Goal: Check status: Check status

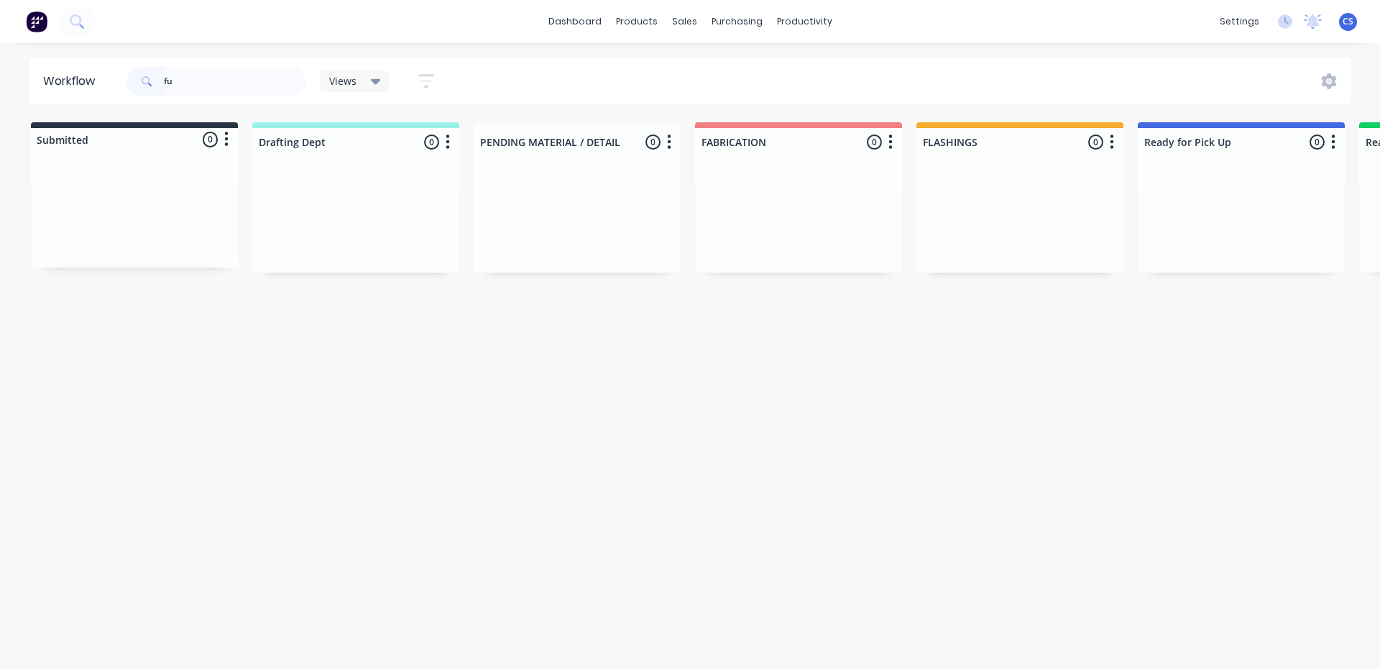
type input "f"
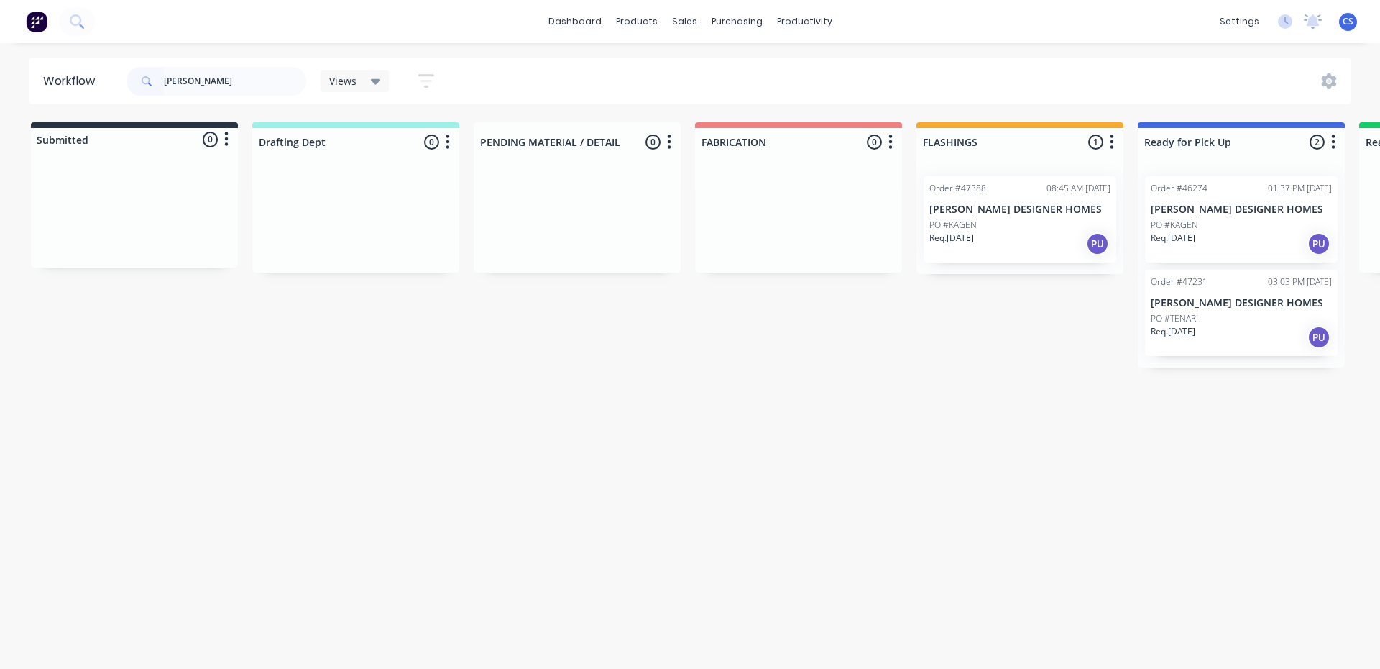
click at [1193, 336] on p "Req. [DATE]" at bounding box center [1173, 331] width 45 height 13
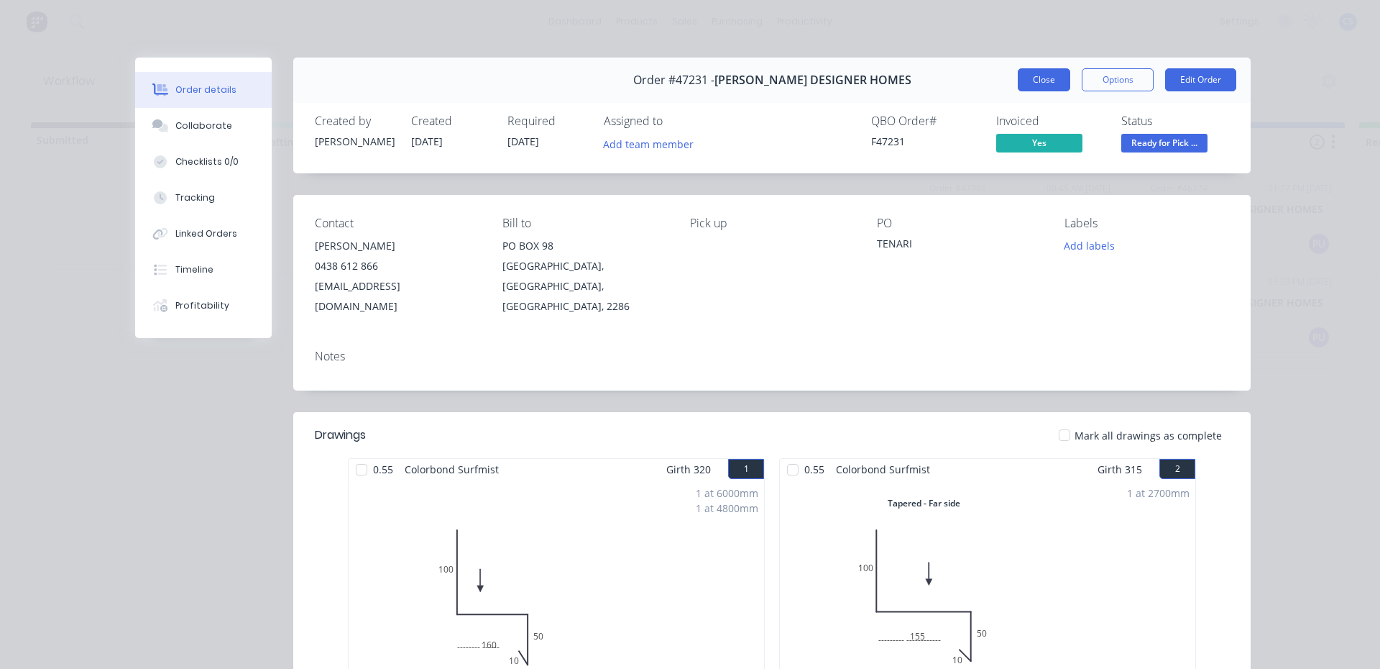
click at [1029, 74] on button "Close" at bounding box center [1044, 79] width 52 height 23
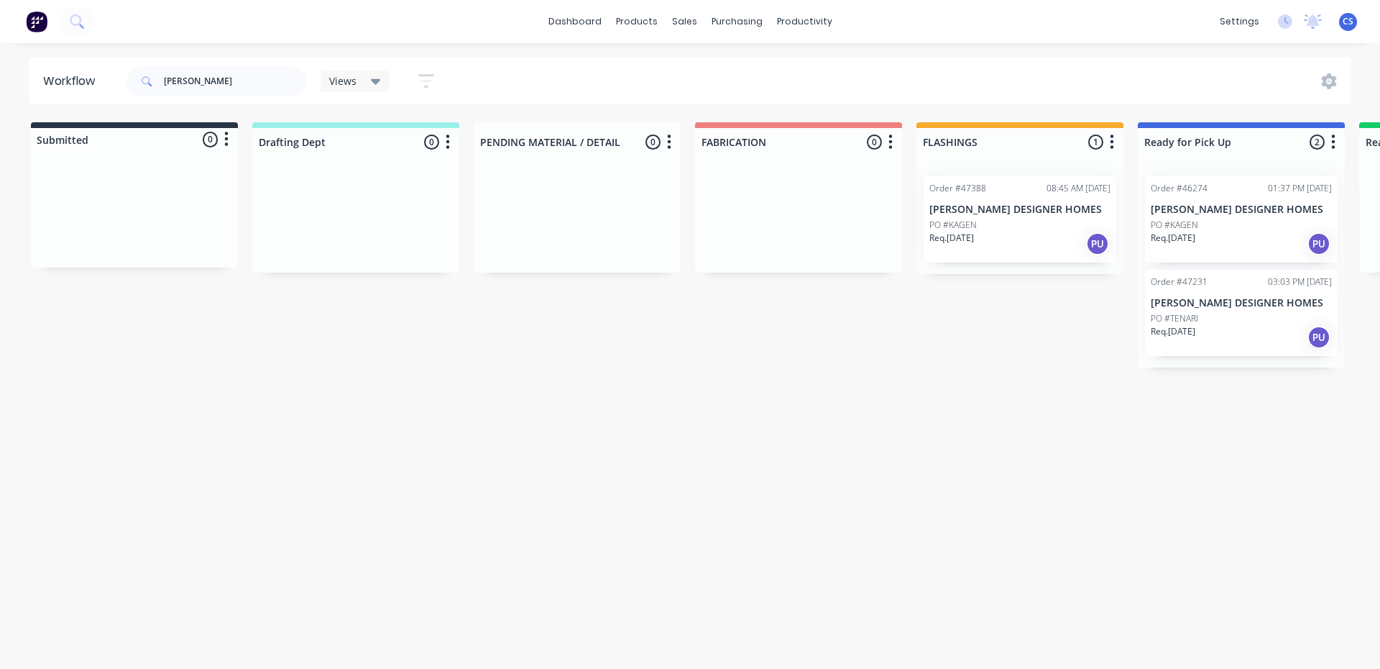
click at [1171, 236] on p "Req. [DATE]" at bounding box center [1173, 237] width 45 height 13
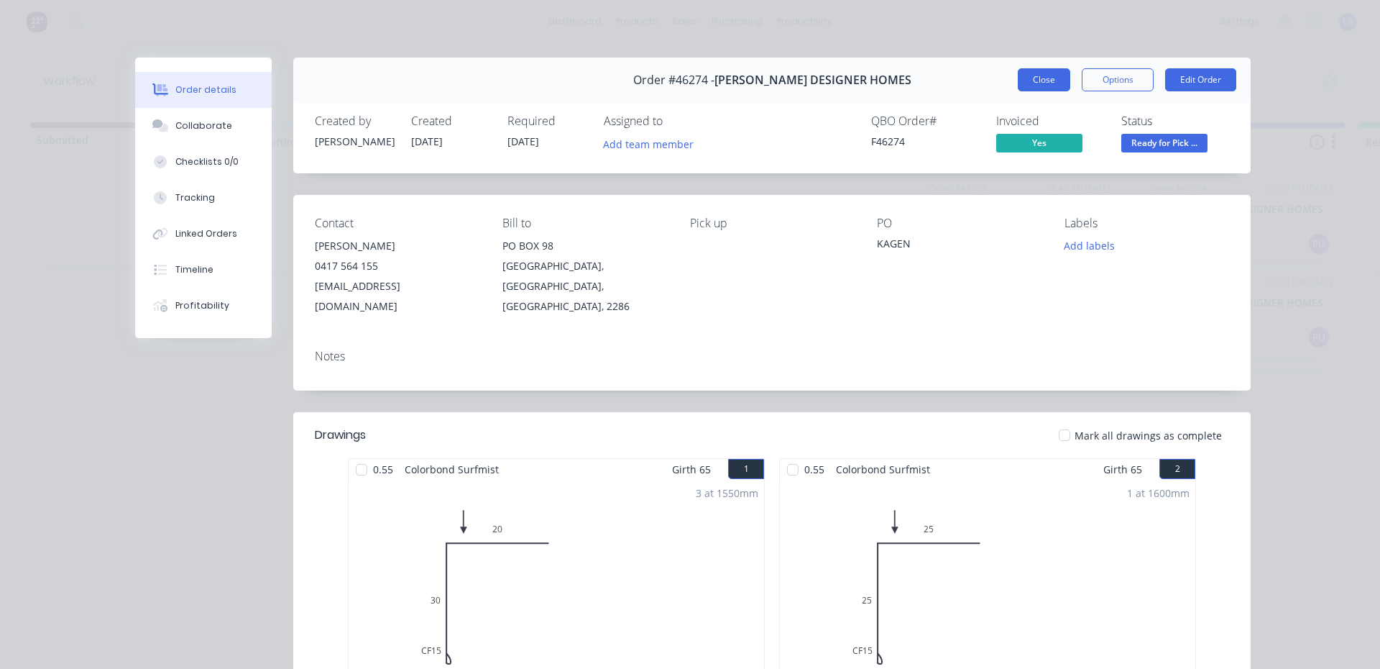
click at [1039, 82] on button "Close" at bounding box center [1044, 79] width 52 height 23
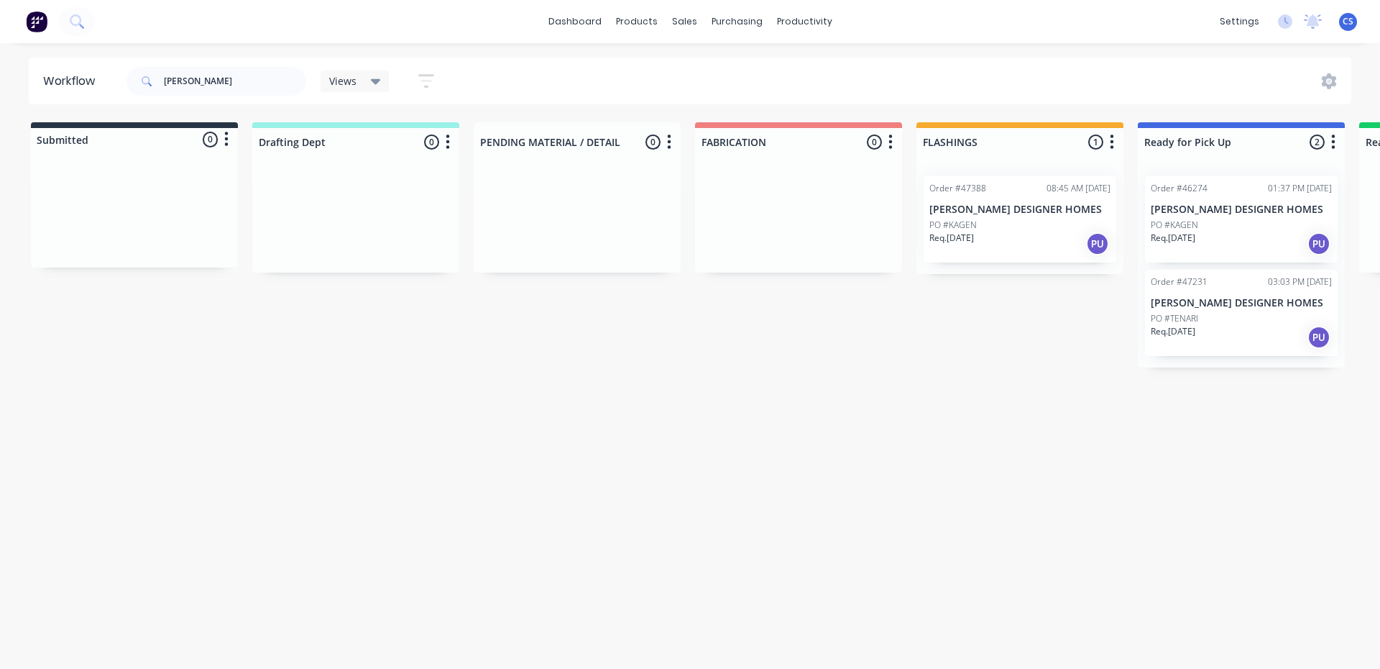
click at [1009, 254] on div "Req. [DATE] PU" at bounding box center [1019, 243] width 181 height 24
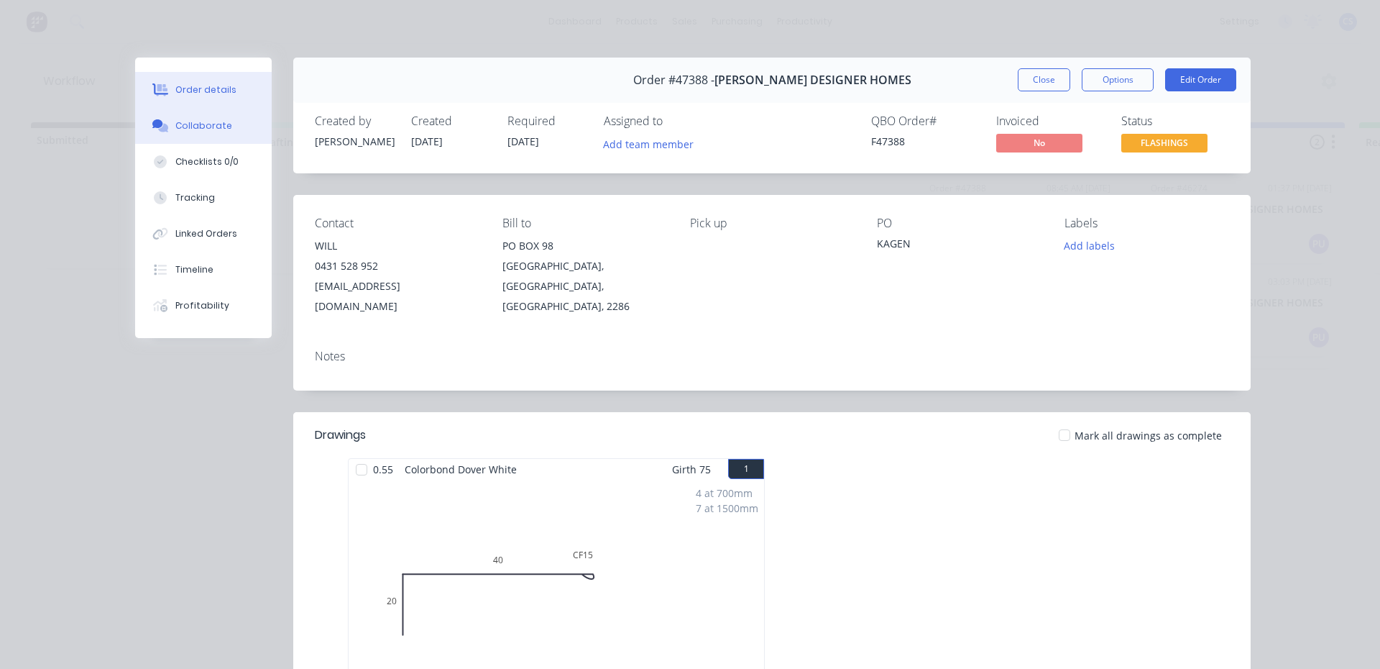
click at [215, 117] on button "Collaborate" at bounding box center [203, 126] width 137 height 36
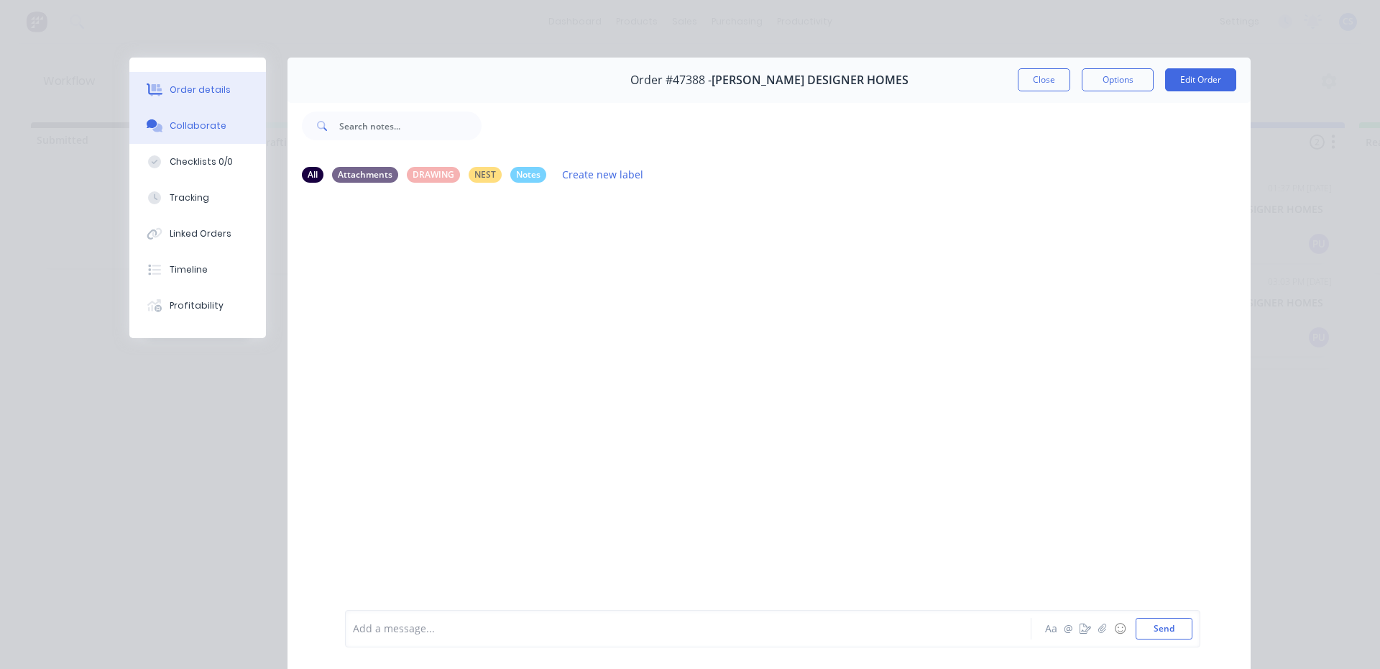
click at [207, 94] on div "Order details" at bounding box center [200, 89] width 61 height 13
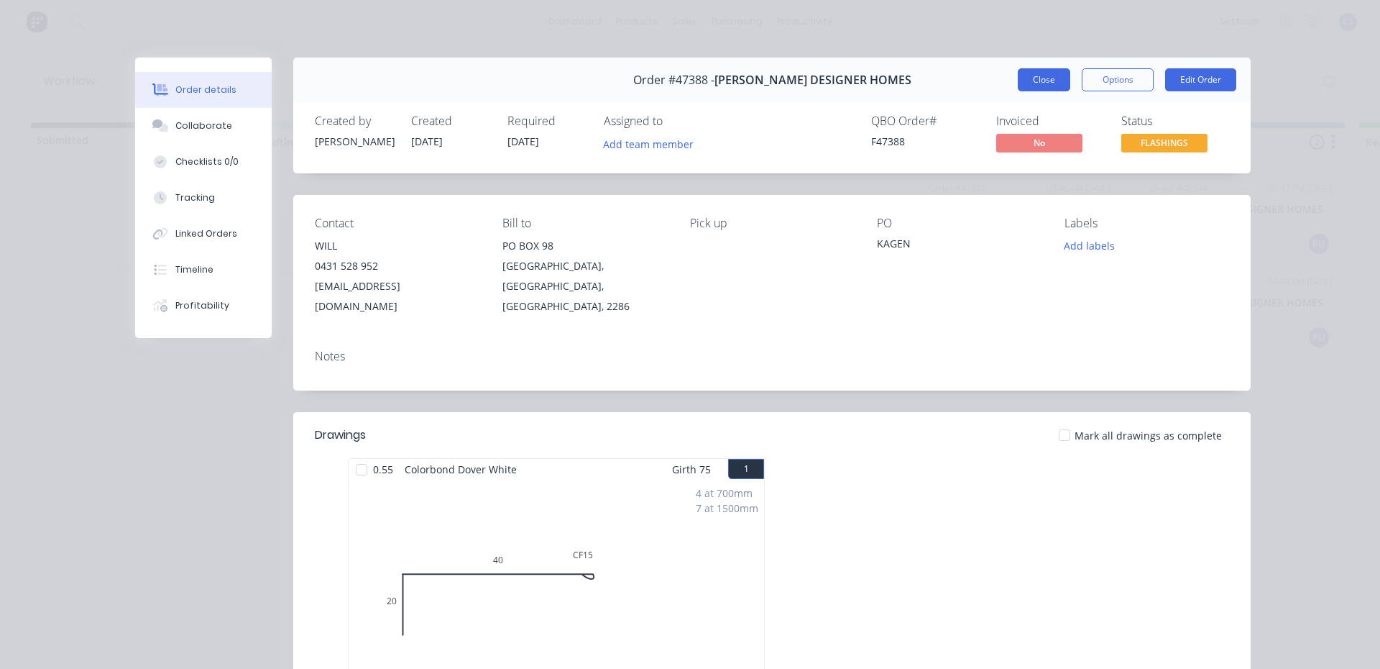
click at [1026, 89] on button "Close" at bounding box center [1044, 79] width 52 height 23
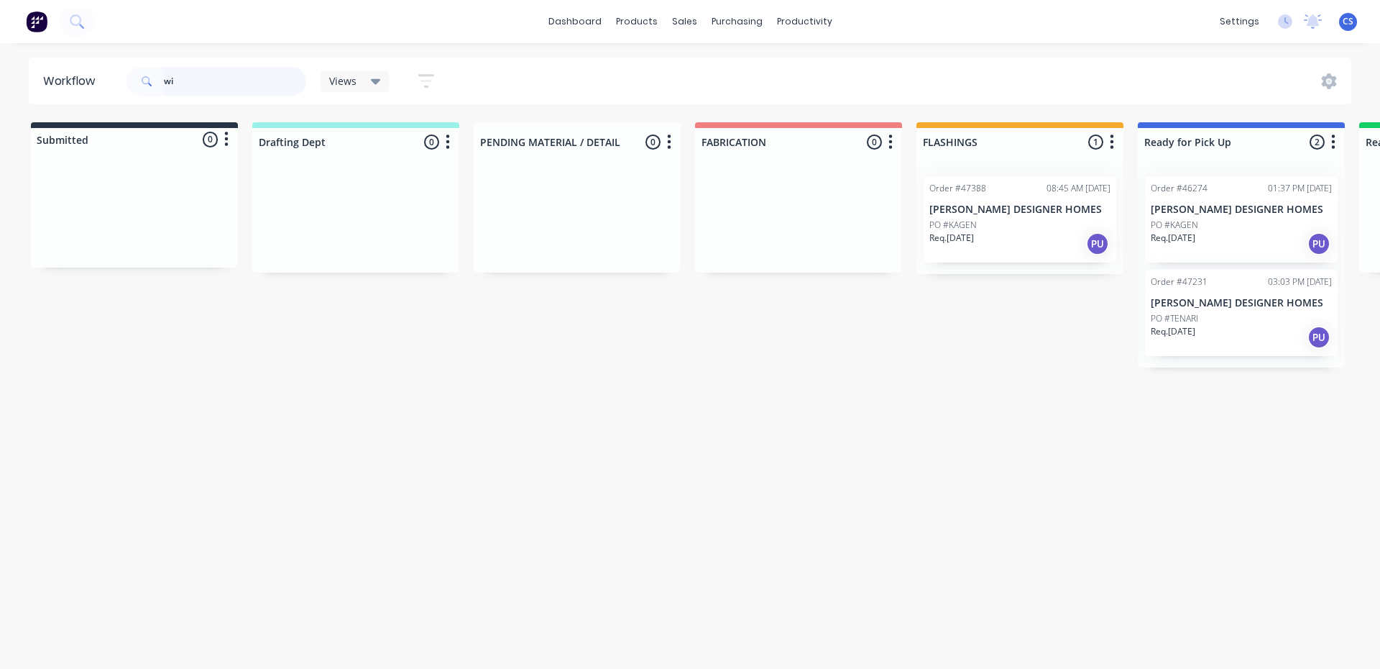
type input "w"
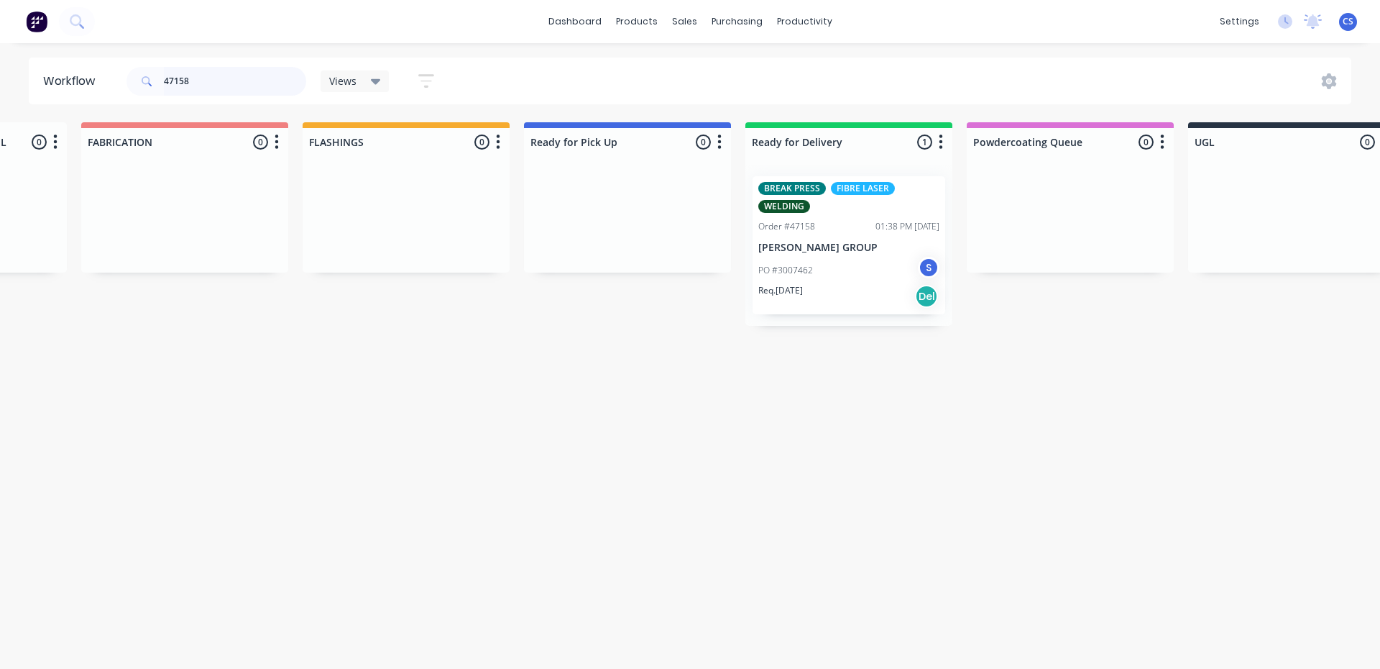
scroll to position [0, 615]
type input "47158"
click at [791, 266] on p "PO #3007462" at bounding box center [785, 270] width 55 height 13
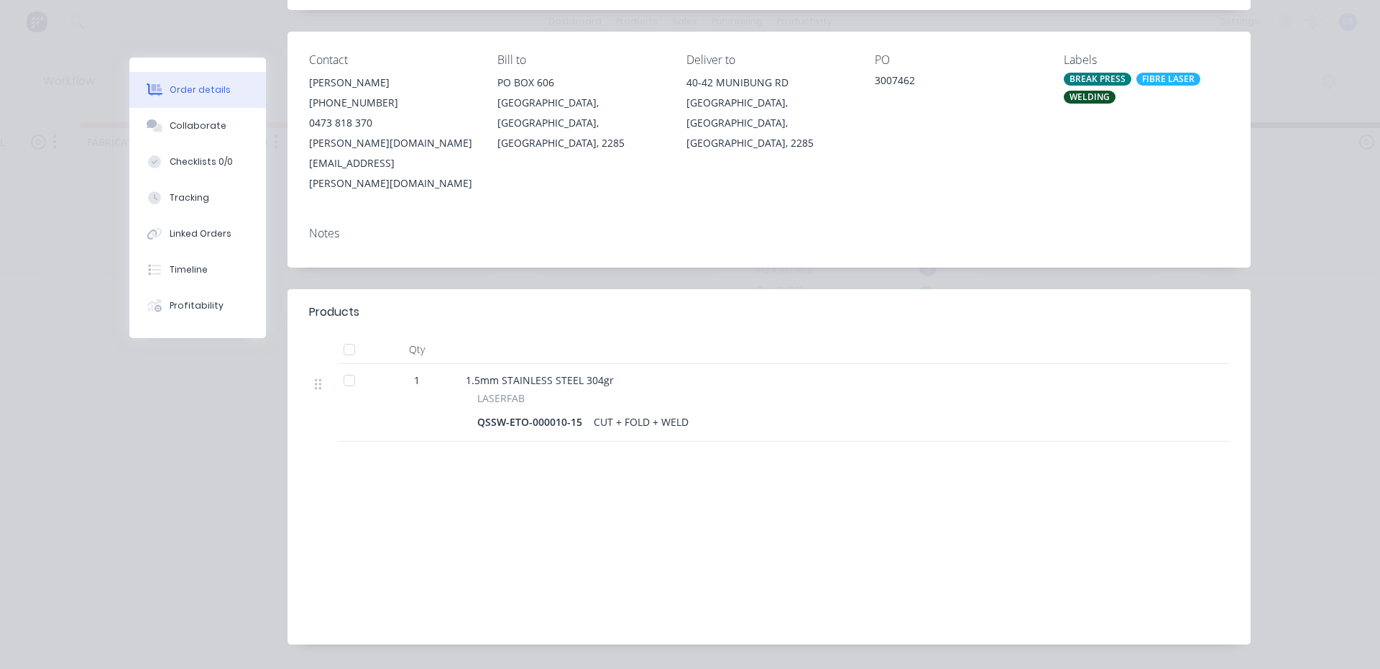
scroll to position [165, 0]
click at [197, 131] on div "Collaborate" at bounding box center [198, 125] width 57 height 13
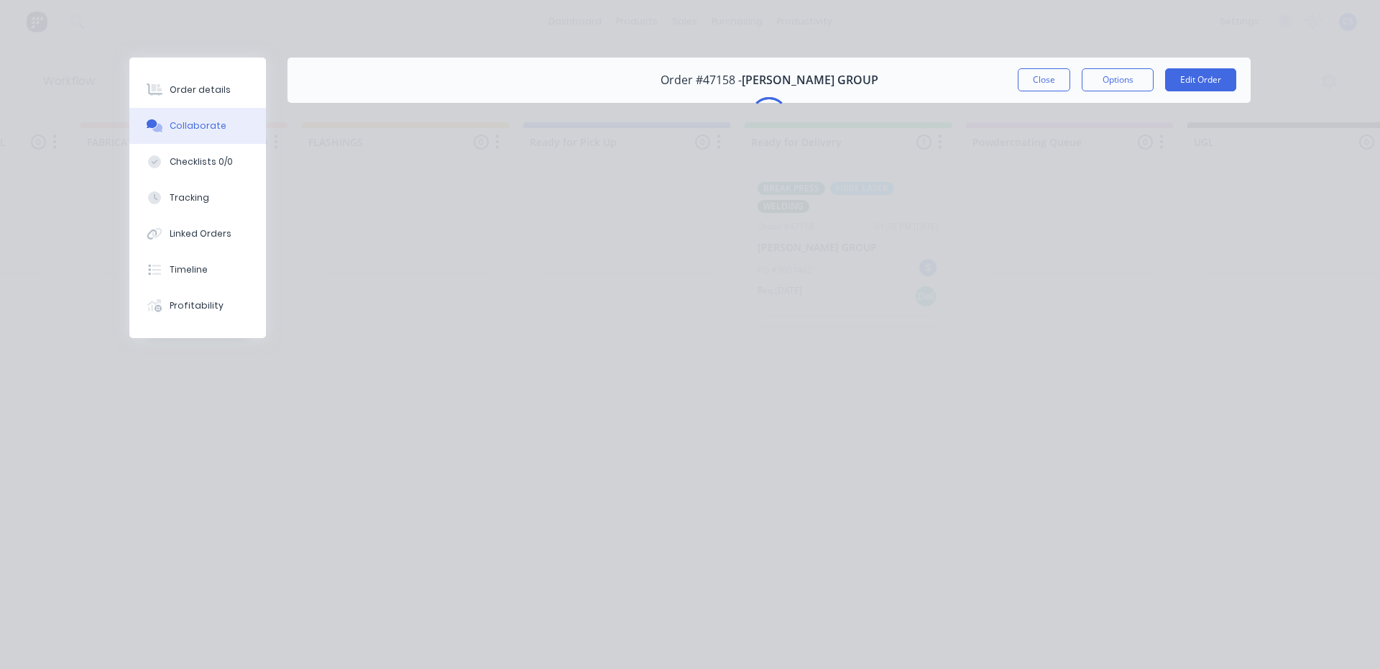
scroll to position [0, 0]
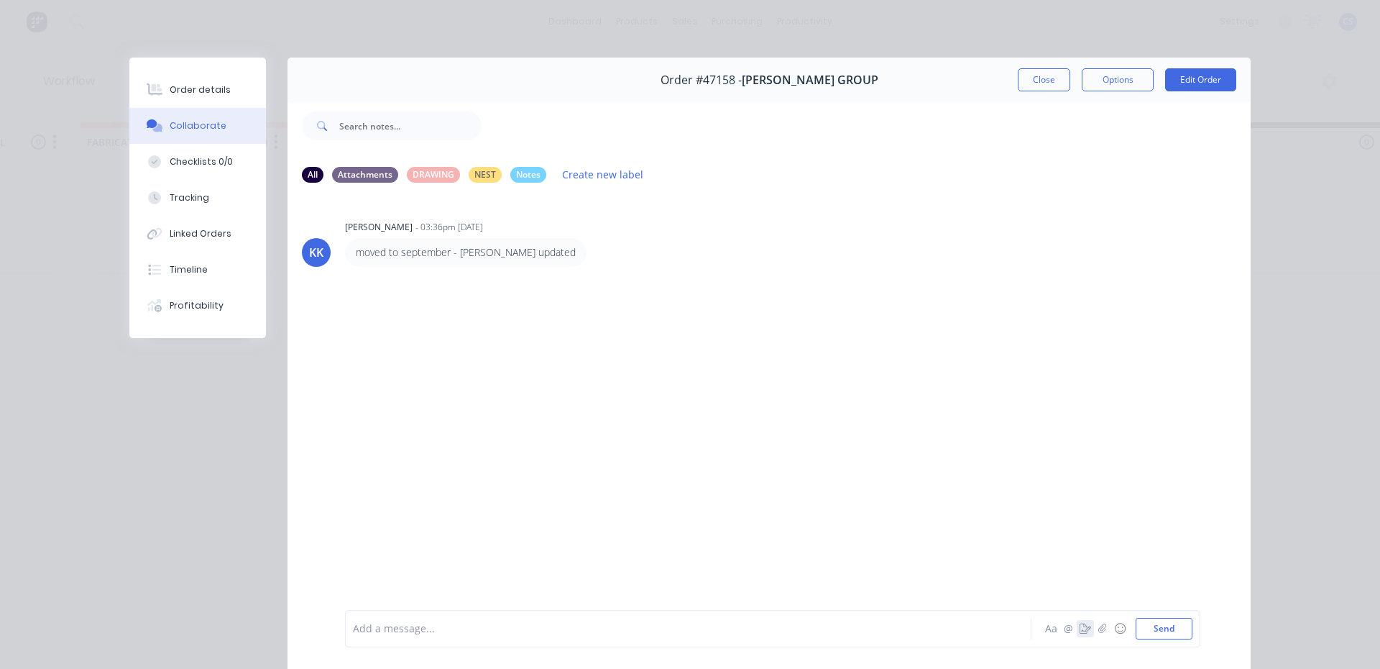
click at [1080, 625] on icon "button" at bounding box center [1086, 628] width 12 height 10
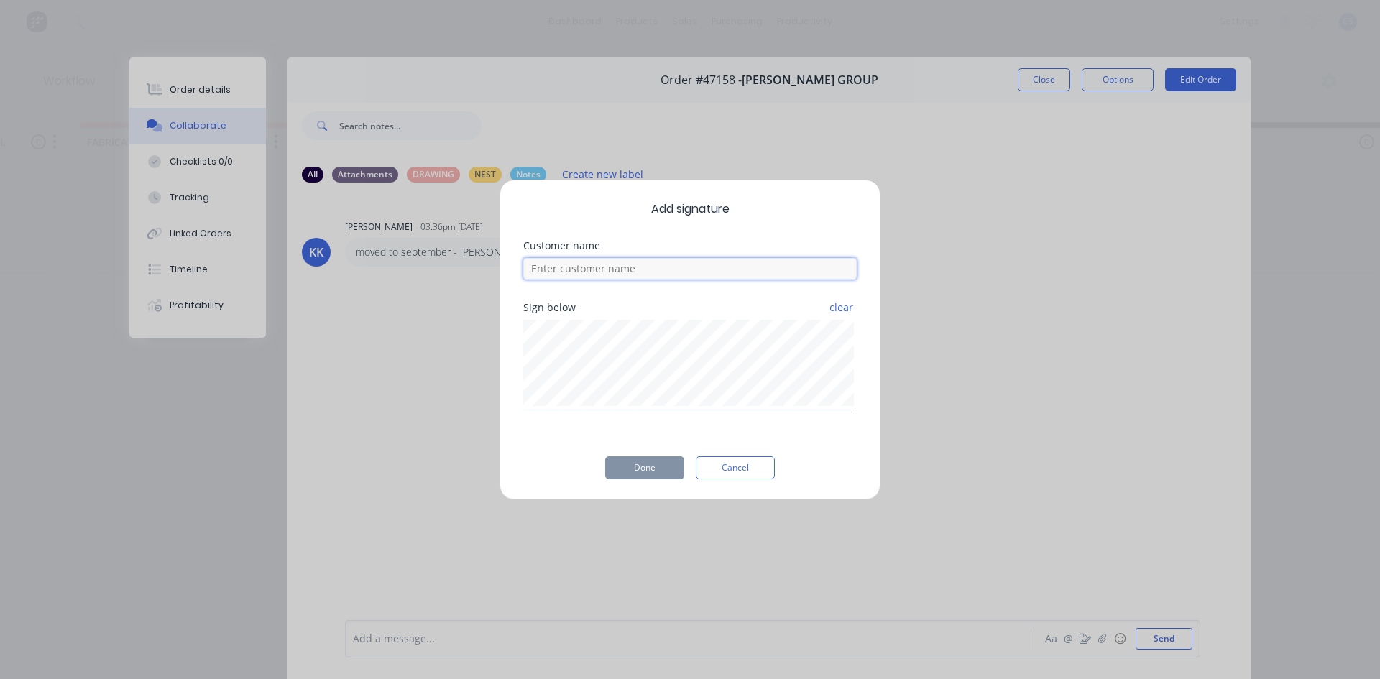
click at [658, 270] on input at bounding box center [690, 269] width 334 height 22
type input "[PERSON_NAME]"
click at [650, 474] on button "Done" at bounding box center [644, 467] width 79 height 23
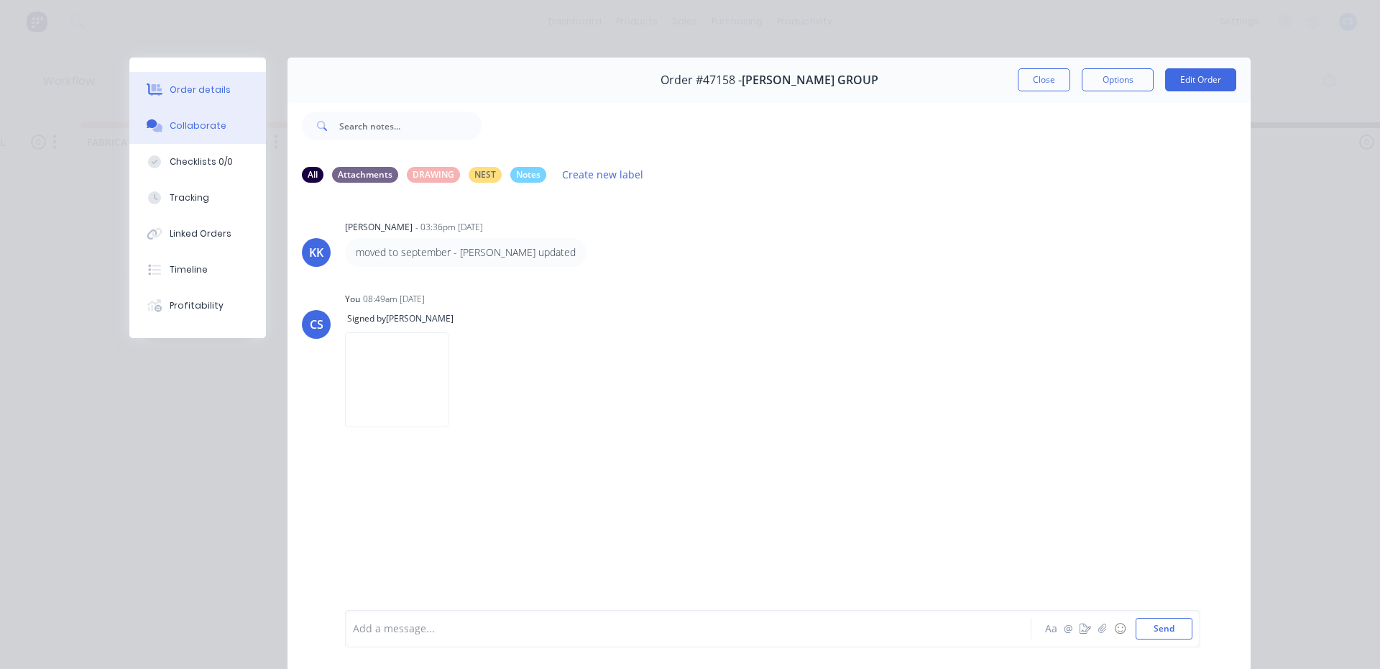
click at [180, 90] on div "Order details" at bounding box center [200, 89] width 61 height 13
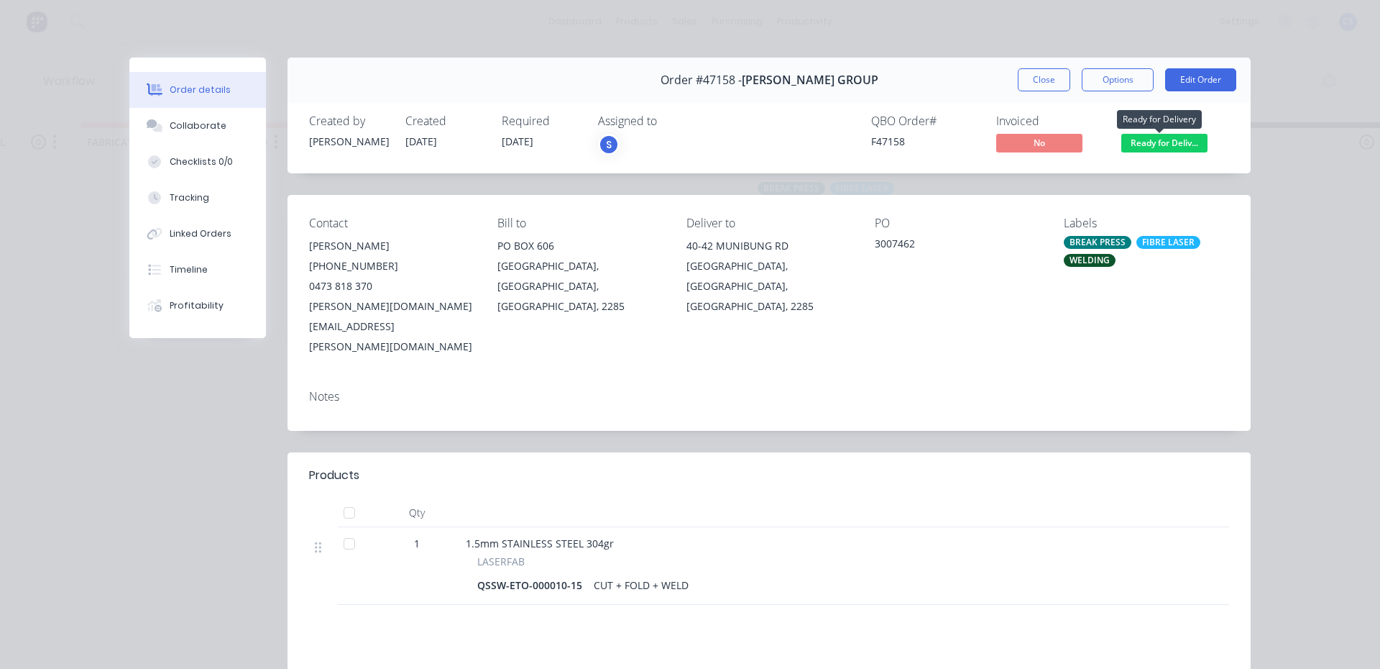
click at [1143, 139] on span "Ready for Deliv..." at bounding box center [1164, 143] width 86 height 18
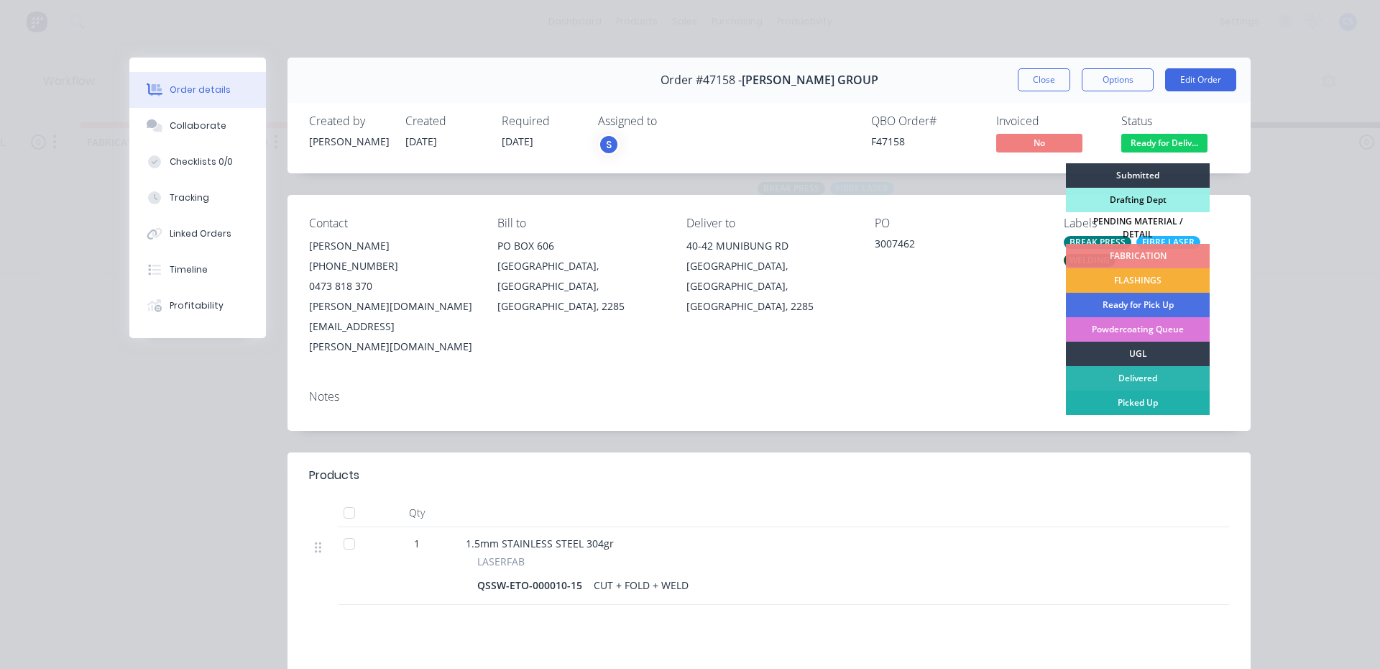
click at [1125, 393] on div "Picked Up" at bounding box center [1138, 402] width 144 height 24
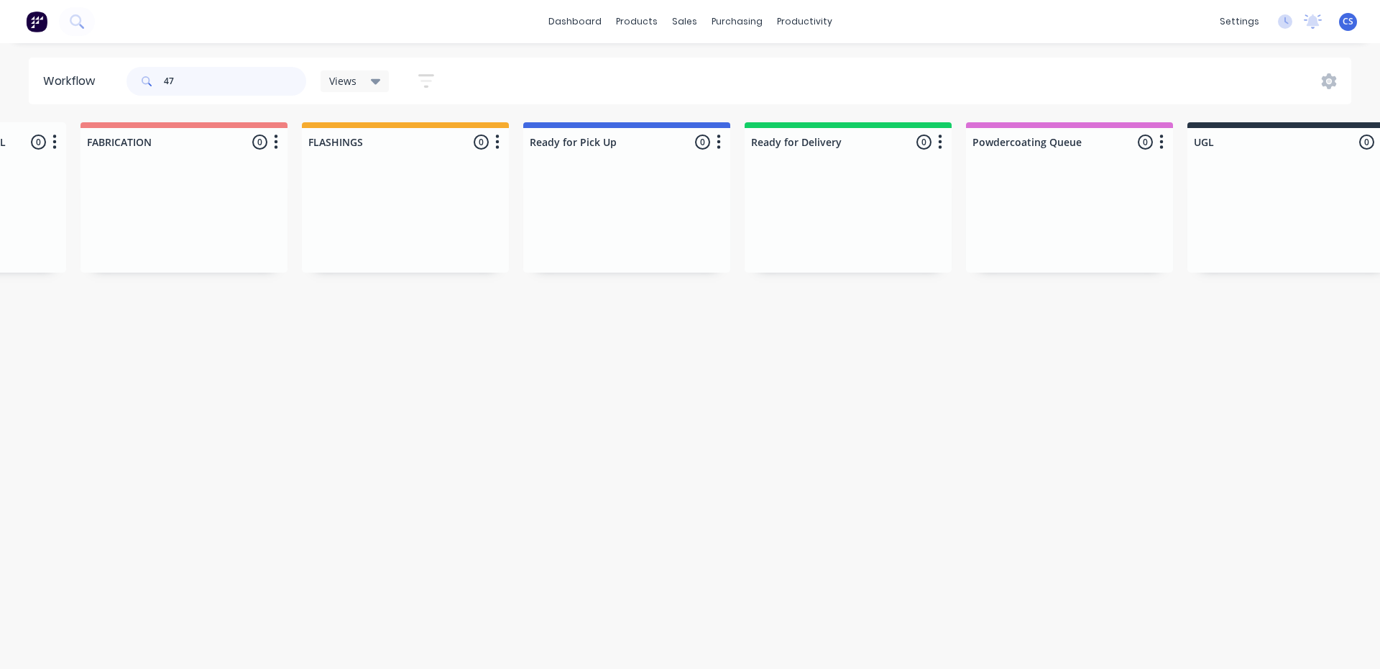
type input "4"
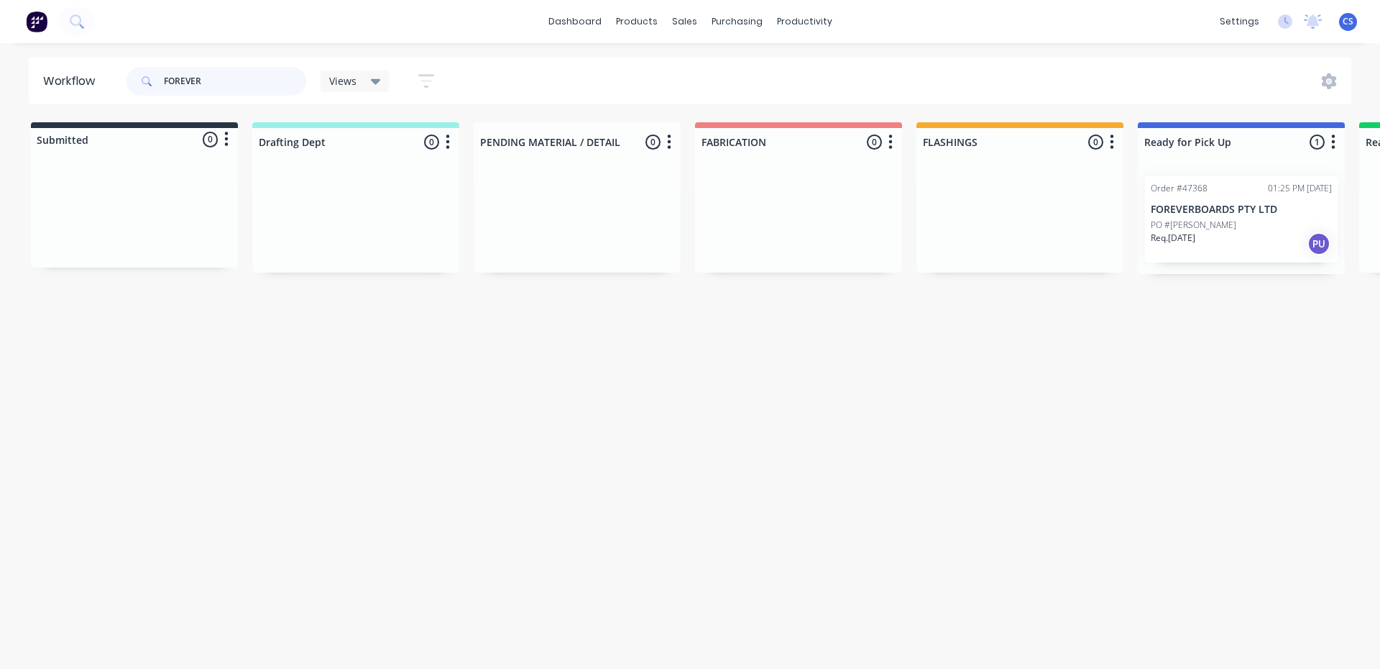
type input "FOREVER"
click at [1215, 229] on div "PO #[PERSON_NAME]" at bounding box center [1241, 225] width 181 height 13
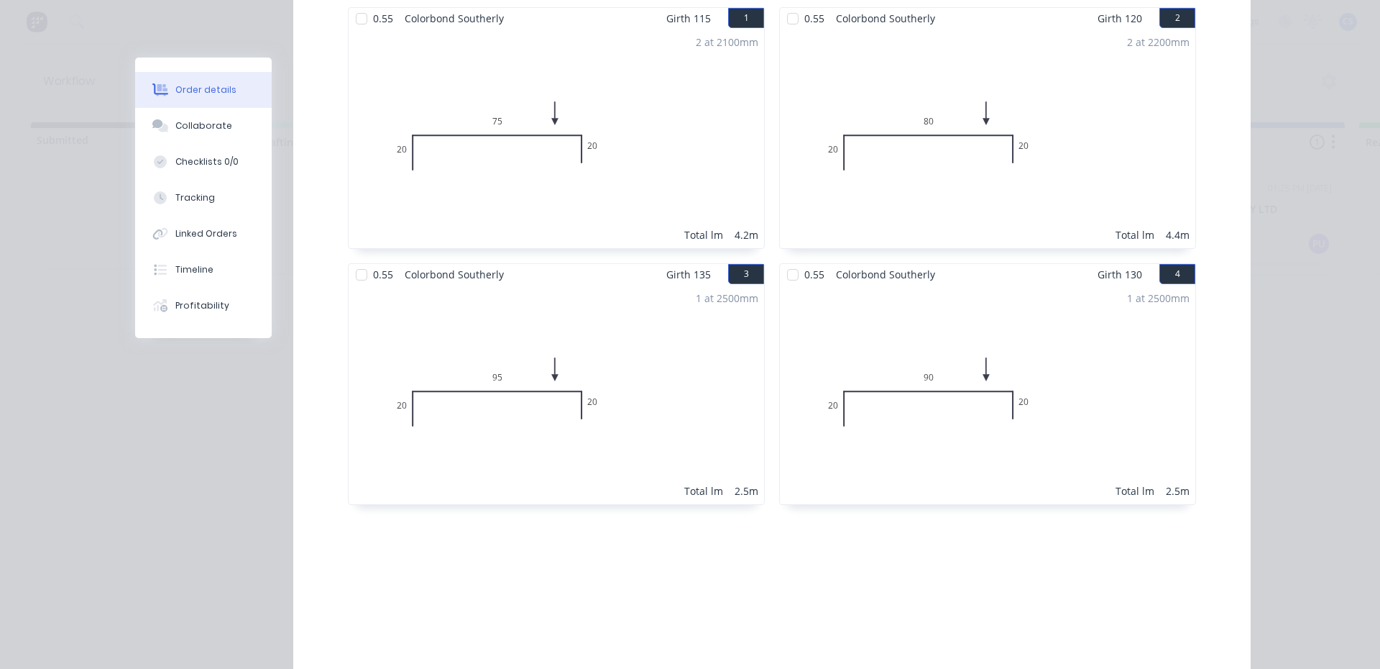
scroll to position [551, 0]
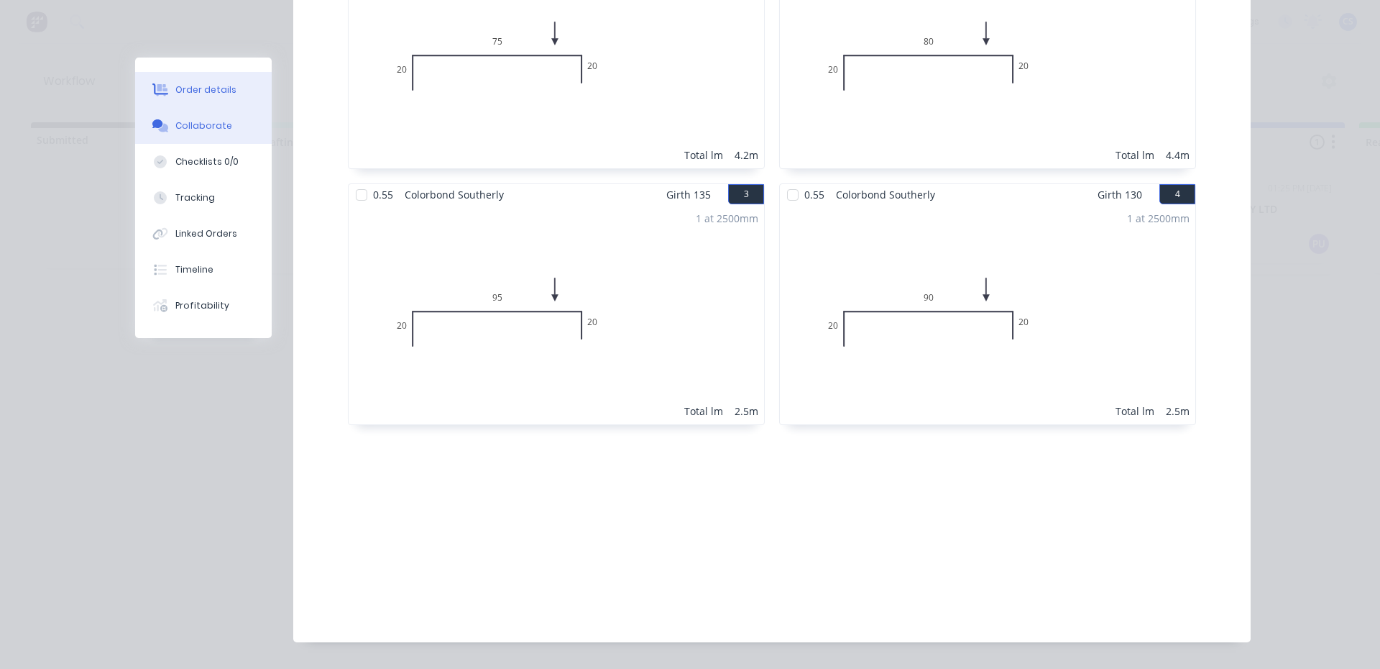
click at [221, 134] on button "Collaborate" at bounding box center [203, 126] width 137 height 36
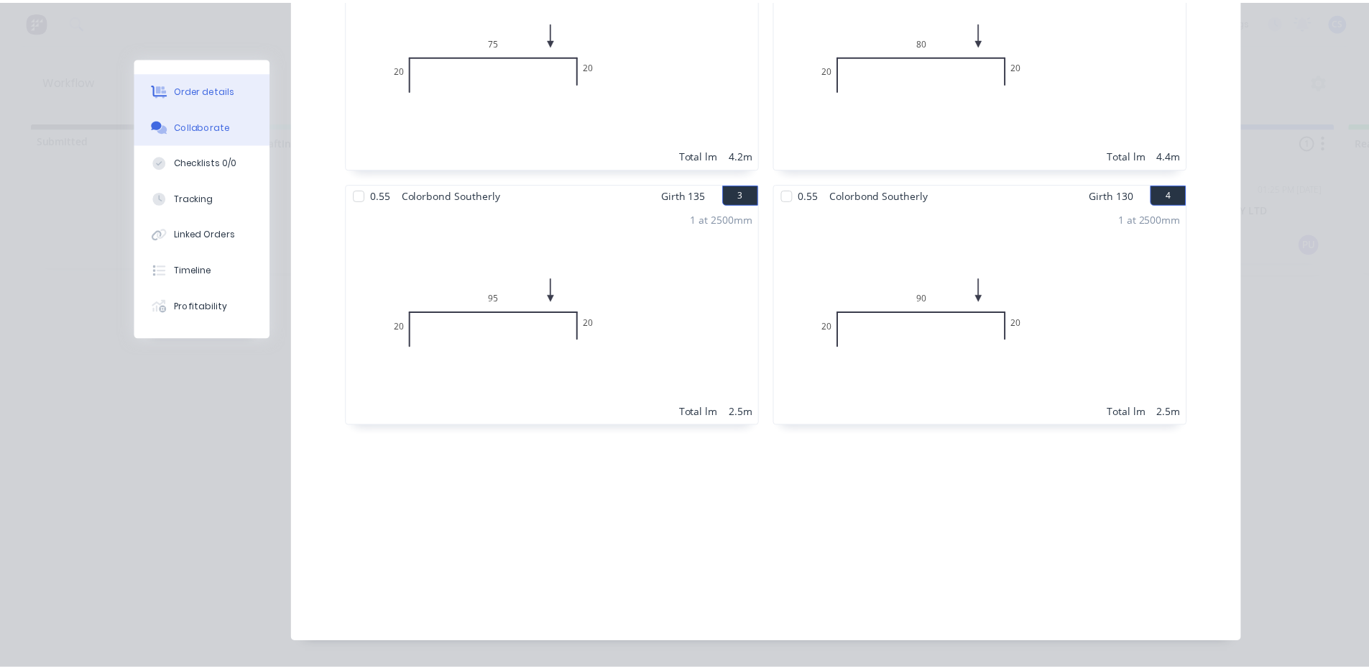
scroll to position [0, 0]
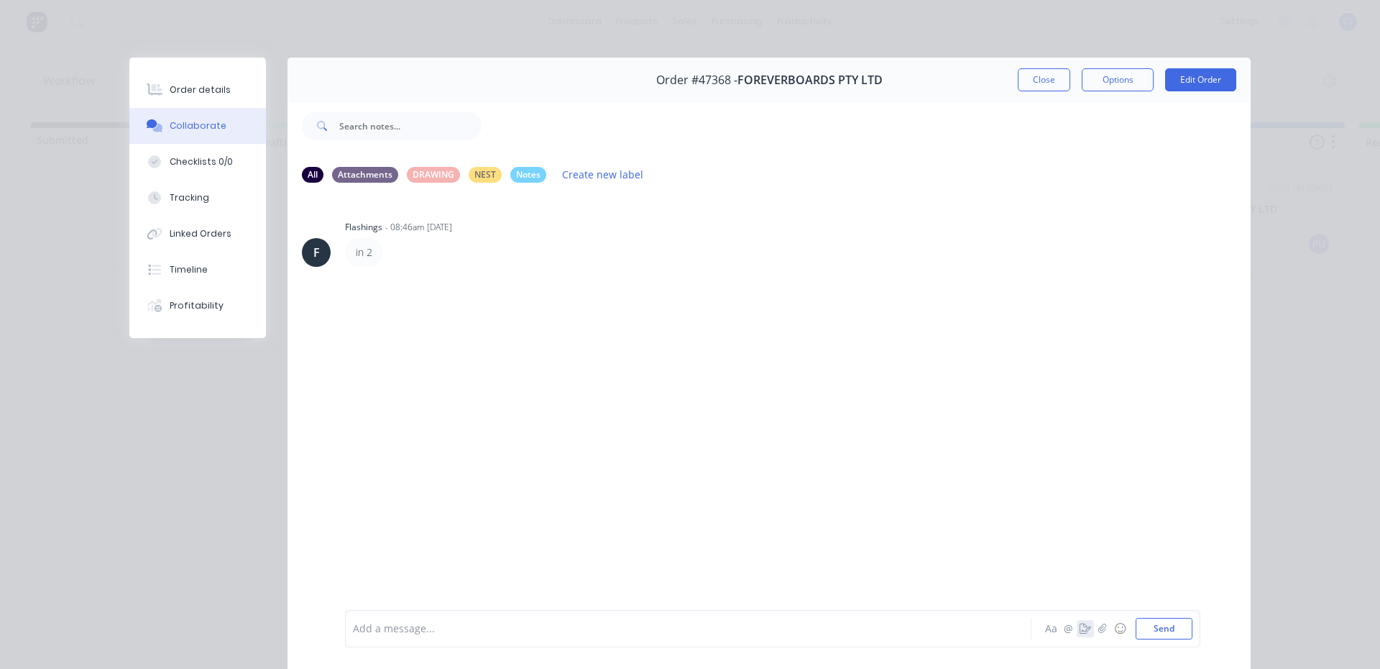
click at [1080, 628] on icon "button" at bounding box center [1086, 628] width 12 height 10
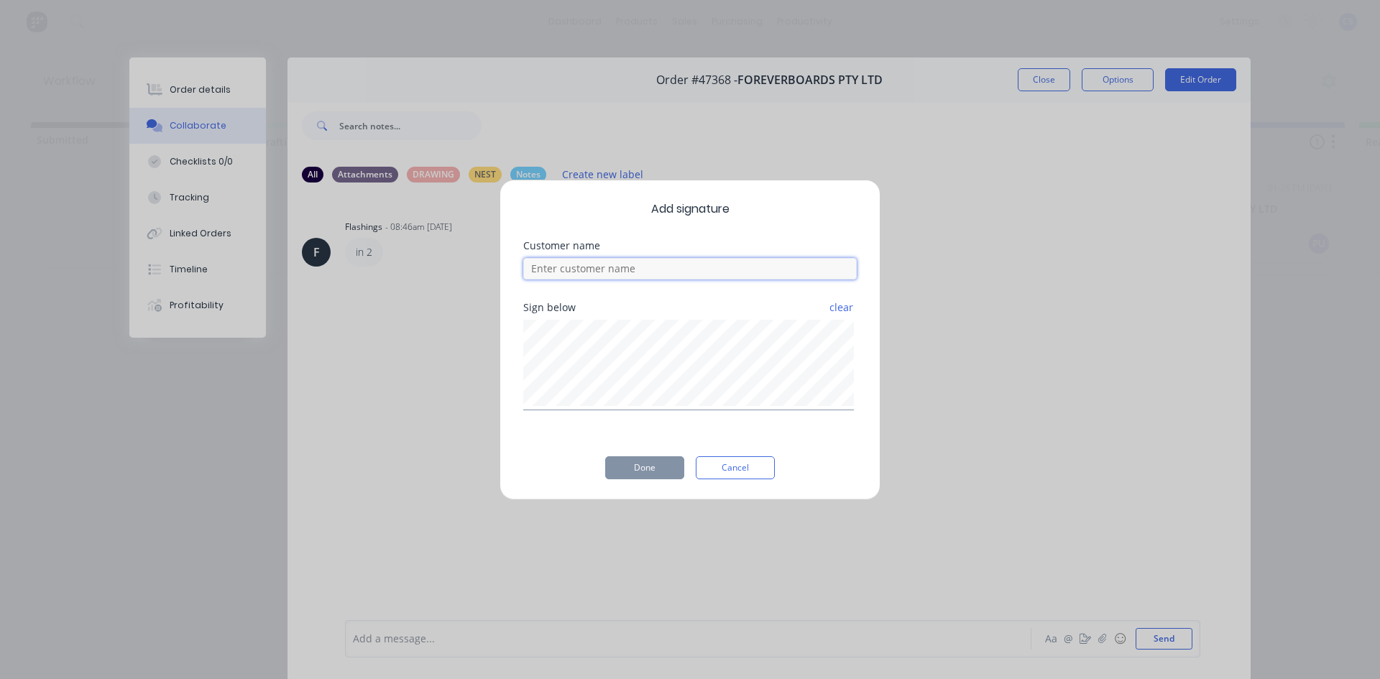
click at [630, 266] on input at bounding box center [690, 269] width 334 height 22
type input "[PERSON_NAME]"
click at [645, 467] on button "Done" at bounding box center [644, 467] width 79 height 23
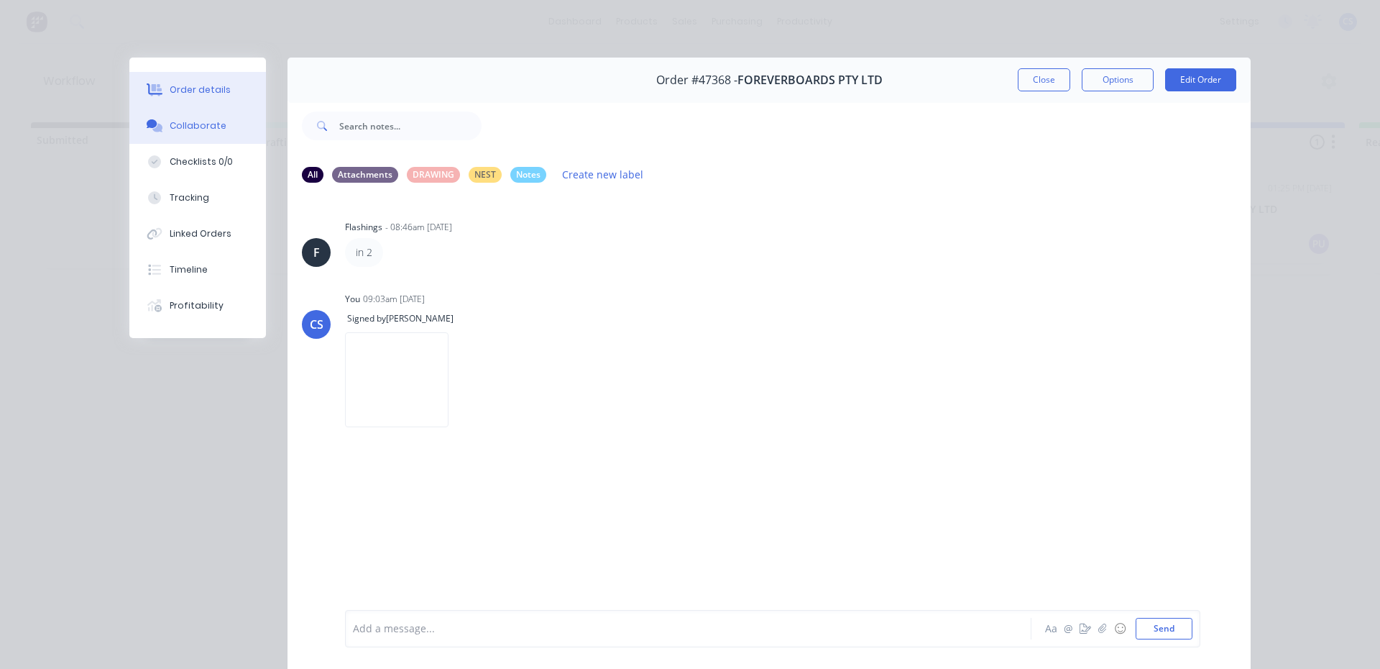
click at [198, 102] on button "Order details" at bounding box center [197, 90] width 137 height 36
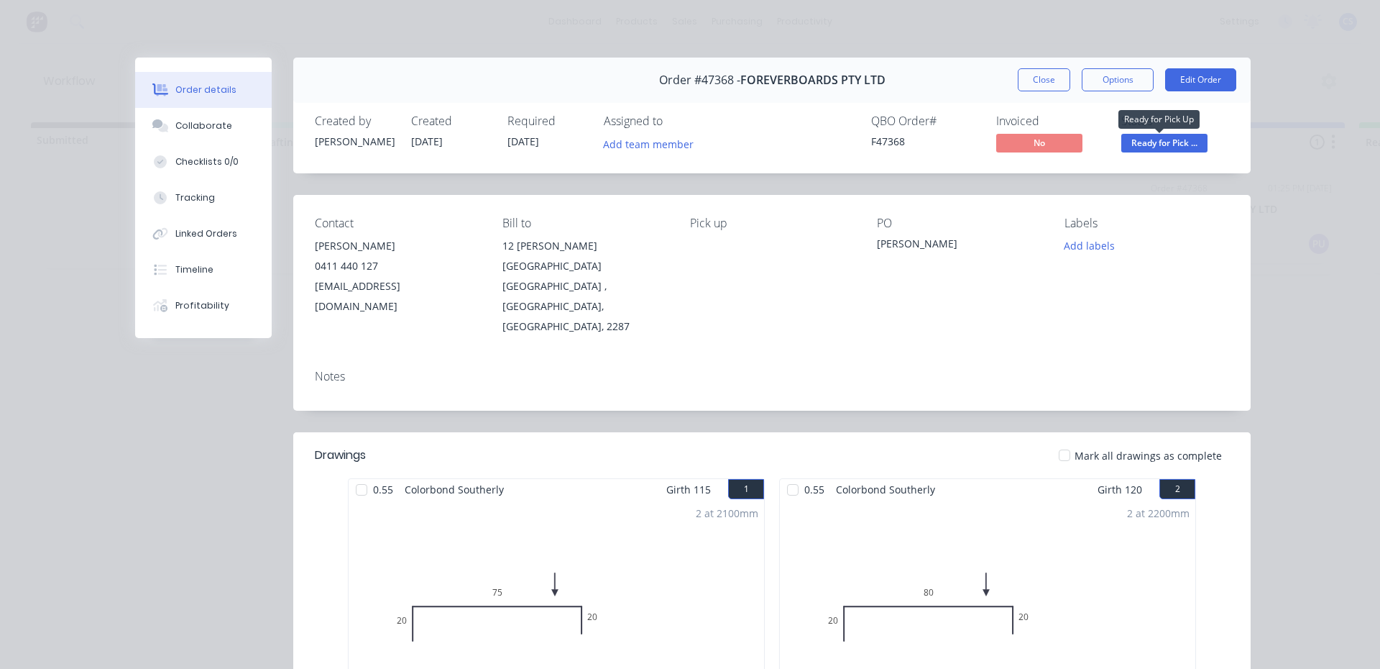
click at [1152, 137] on span "Ready for Pick ..." at bounding box center [1164, 143] width 86 height 18
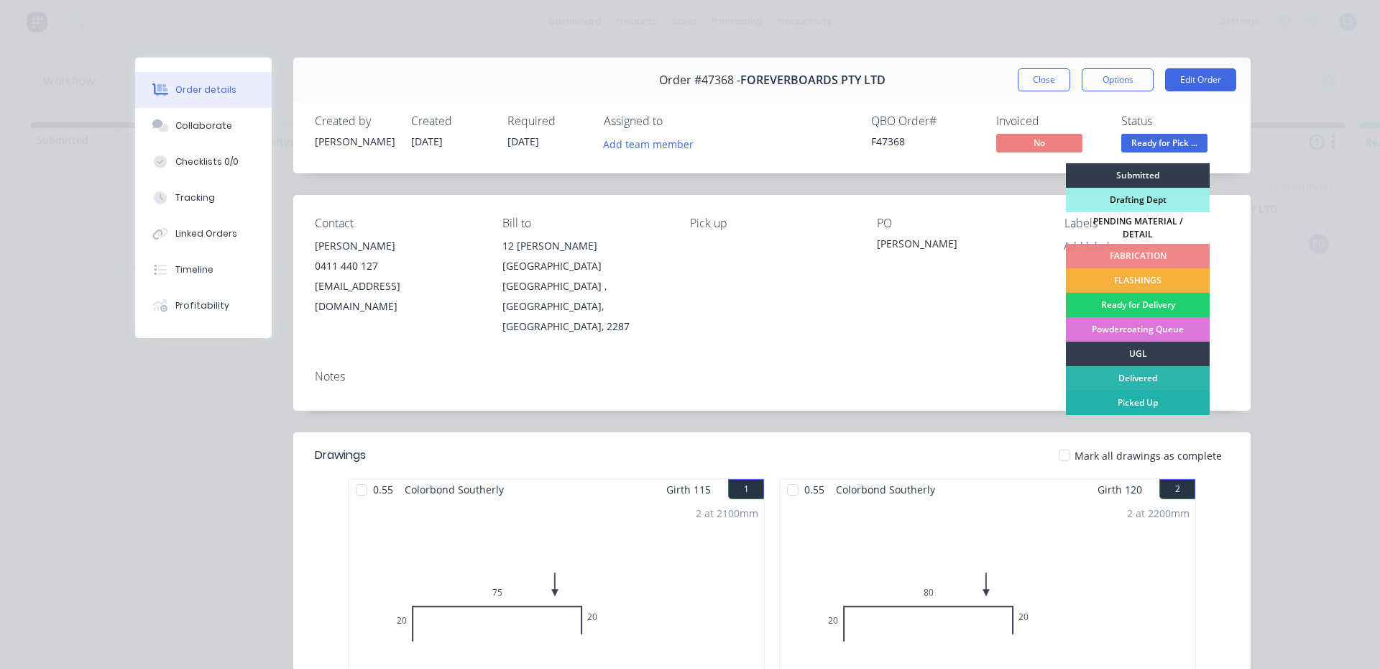
click at [1131, 395] on div "Picked Up" at bounding box center [1138, 402] width 144 height 24
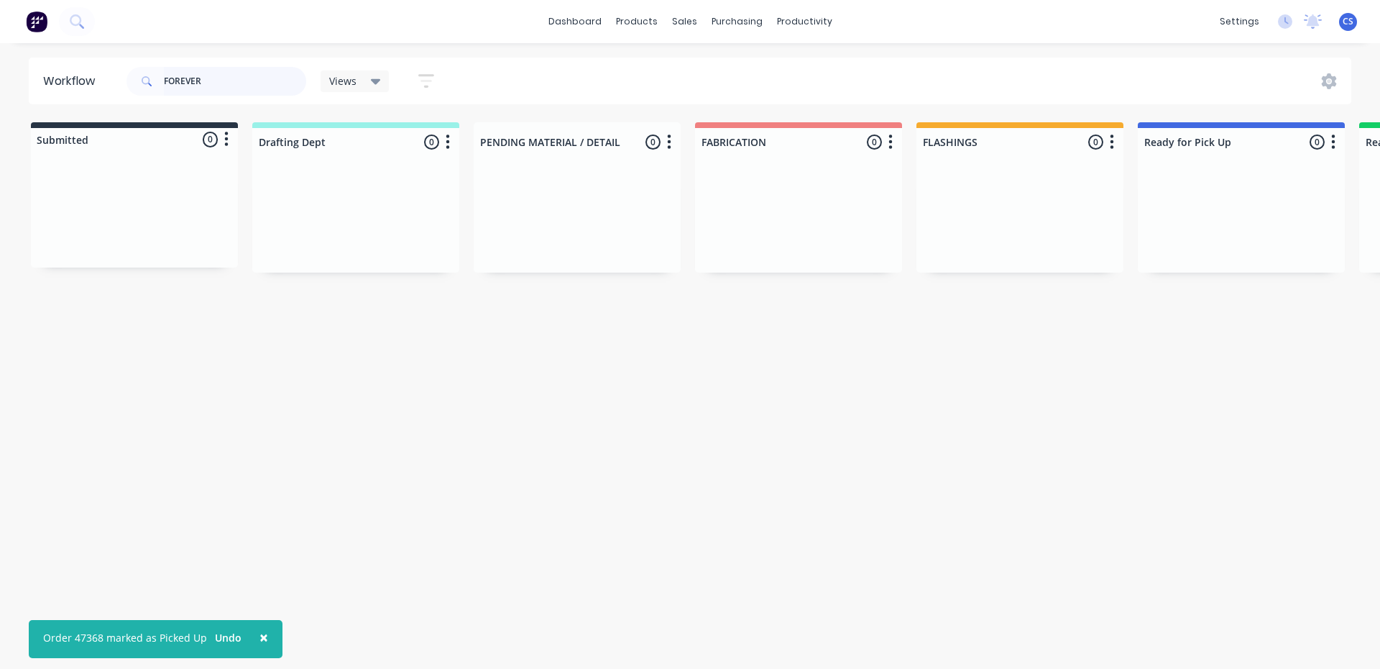
drag, startPoint x: 226, startPoint y: 86, endPoint x: 0, endPoint y: 86, distance: 225.7
click at [0, 86] on div "Workflow FOREVER Views Save new view None (Default) edit Nilesh edit Production…" at bounding box center [690, 81] width 1380 height 47
